Goal: Transaction & Acquisition: Purchase product/service

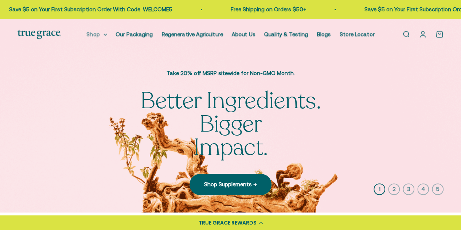
click at [99, 35] on summary "Shop" at bounding box center [97, 34] width 20 height 9
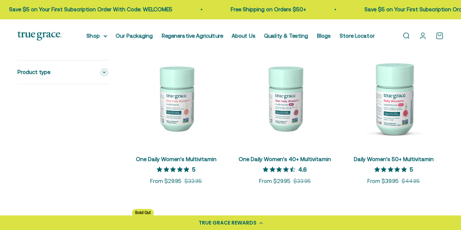
scroll to position [152, 0]
click at [166, 109] on img at bounding box center [176, 98] width 100 height 100
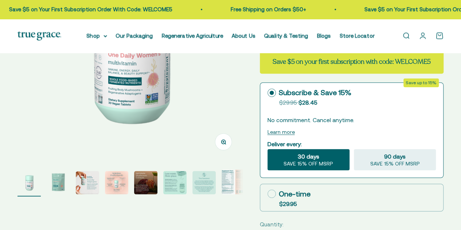
select select "3"
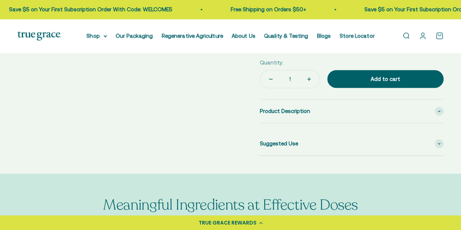
scroll to position [306, 0]
click at [375, 113] on div "Product Description" at bounding box center [352, 110] width 184 height 23
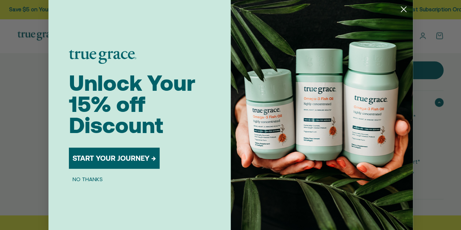
scroll to position [317, 0]
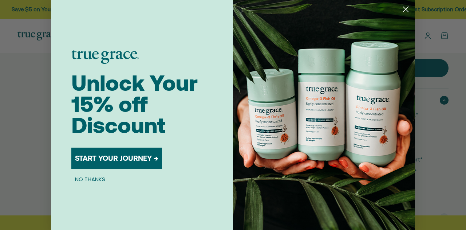
click at [404, 4] on circle "Close dialog" at bounding box center [406, 9] width 12 height 12
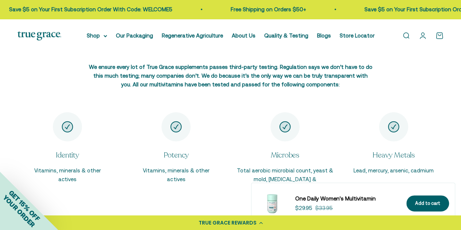
scroll to position [1142, 0]
